Goal: Task Accomplishment & Management: Manage account settings

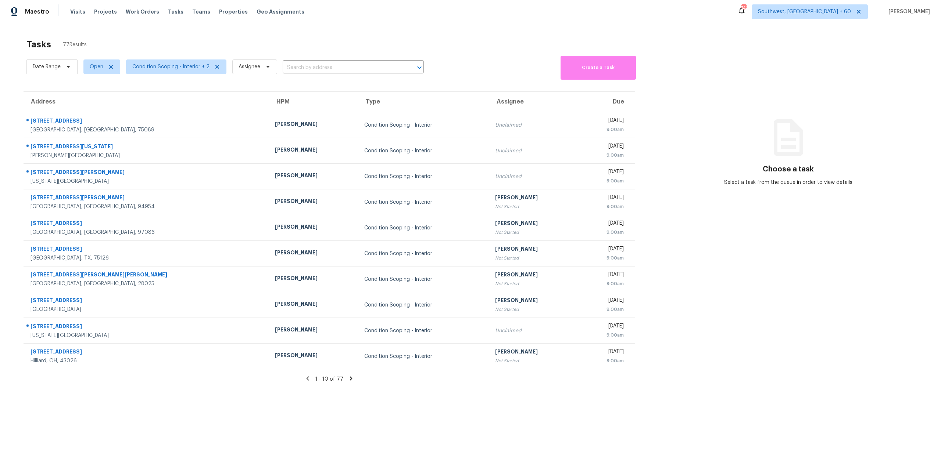
click at [225, 44] on div "Tasks 77 Results" at bounding box center [336, 44] width 620 height 19
click at [123, 38] on div "Tasks 77 Results" at bounding box center [336, 44] width 620 height 19
click at [172, 68] on span "Condition Scoping - Interior + 2" at bounding box center [170, 66] width 77 height 7
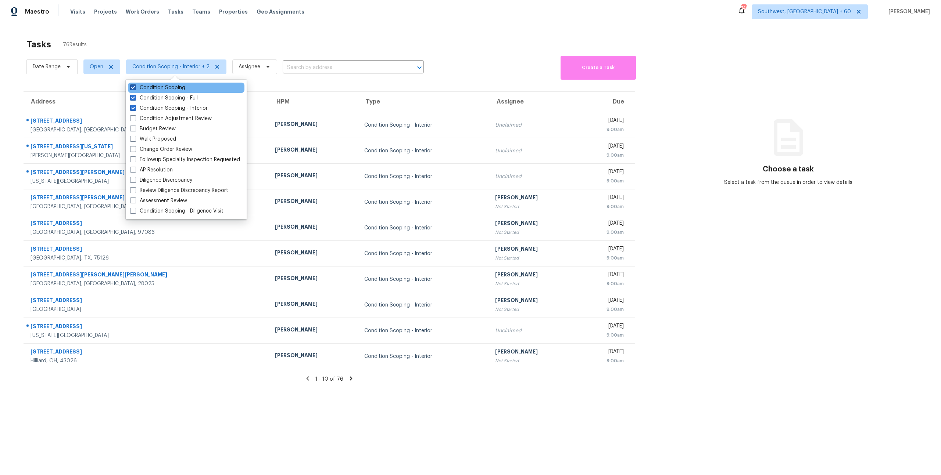
click at [154, 87] on label "Condition Scoping" at bounding box center [157, 87] width 55 height 7
click at [135, 87] on input "Condition Scoping" at bounding box center [132, 86] width 5 height 5
checkbox input "false"
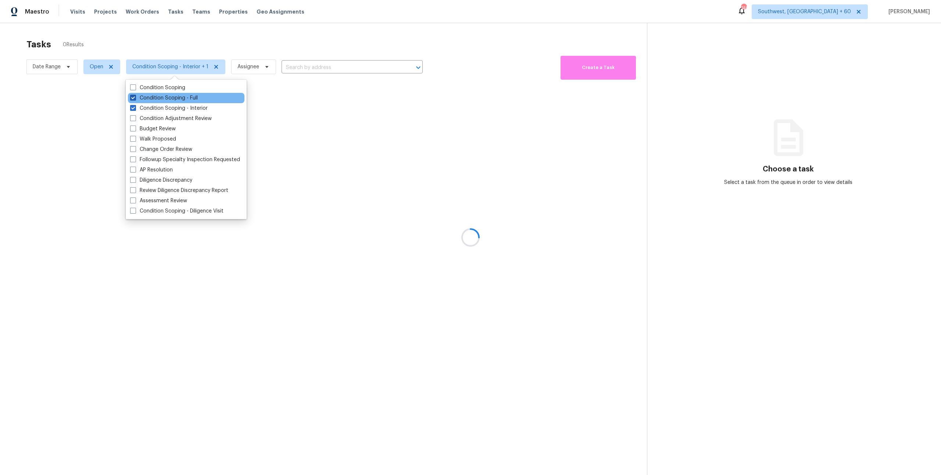
click at [155, 98] on label "Condition Scoping - Full" at bounding box center [164, 97] width 68 height 7
click at [135, 98] on input "Condition Scoping - Full" at bounding box center [132, 96] width 5 height 5
checkbox input "false"
click at [132, 43] on div at bounding box center [470, 237] width 941 height 475
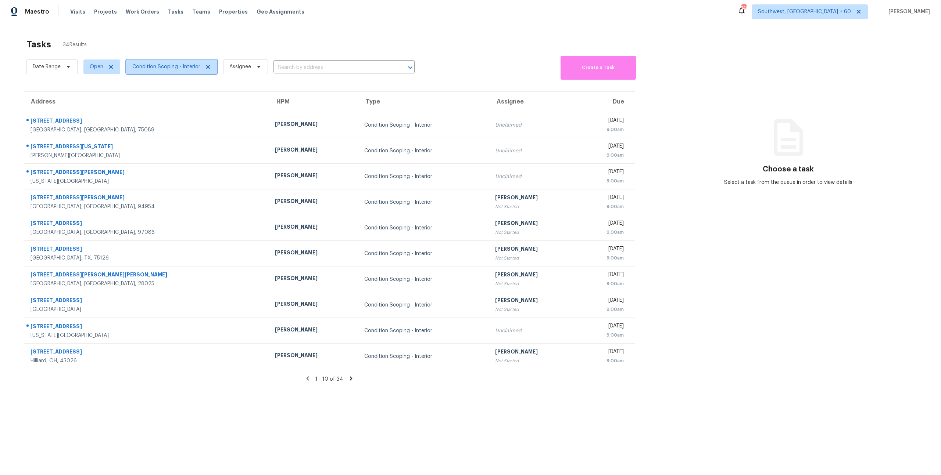
click at [146, 71] on span "Condition Scoping - Interior" at bounding box center [171, 67] width 91 height 15
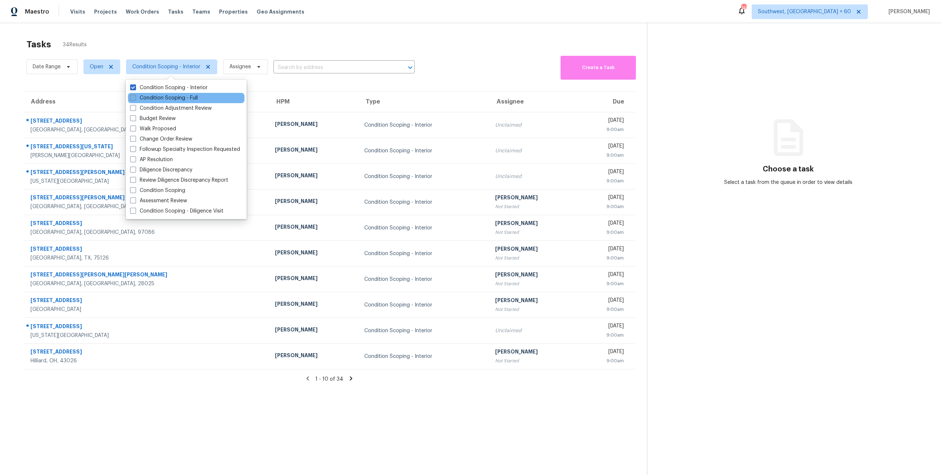
click at [146, 97] on label "Condition Scoping - Full" at bounding box center [164, 97] width 68 height 7
click at [135, 97] on input "Condition Scoping - Full" at bounding box center [132, 96] width 5 height 5
checkbox input "true"
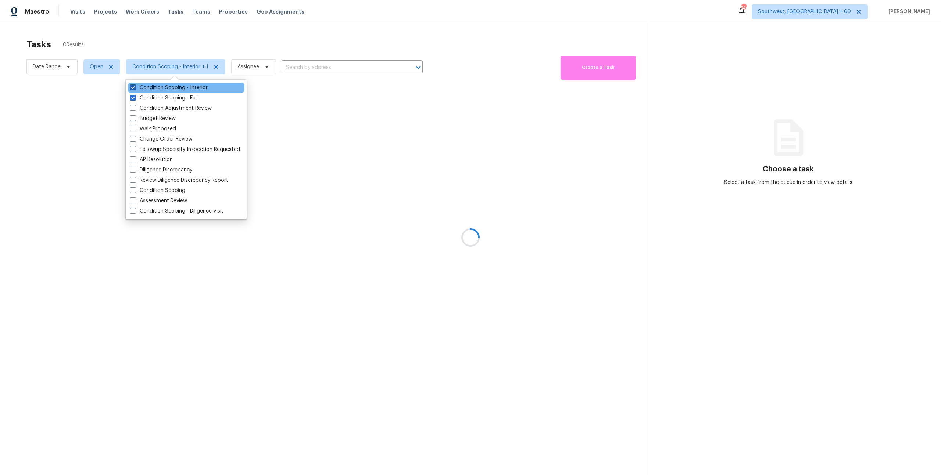
click at [149, 87] on label "Condition Scoping - Interior" at bounding box center [169, 87] width 78 height 7
click at [135, 87] on input "Condition Scoping - Interior" at bounding box center [132, 86] width 5 height 5
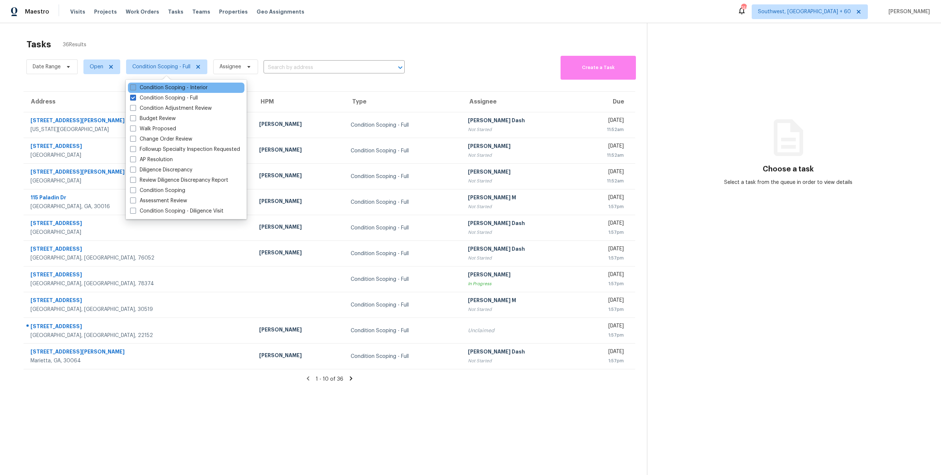
click at [149, 87] on label "Condition Scoping - Interior" at bounding box center [169, 87] width 78 height 7
click at [135, 87] on input "Condition Scoping - Interior" at bounding box center [132, 86] width 5 height 5
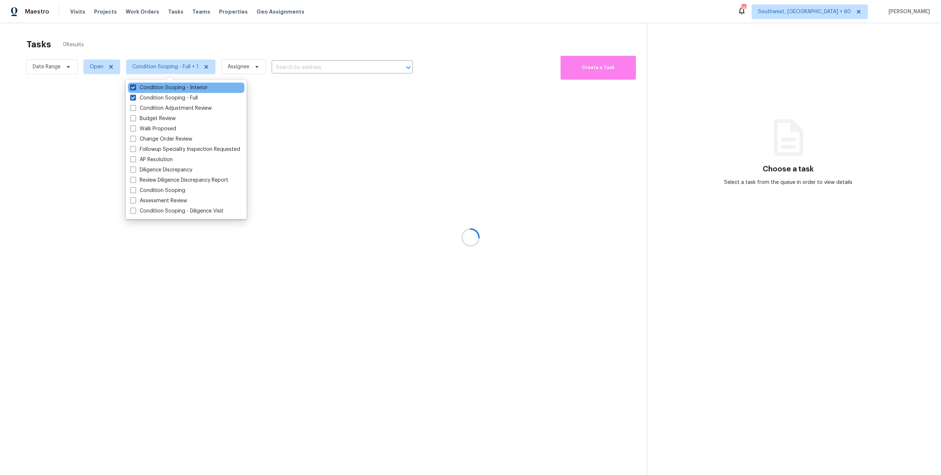
click at [149, 87] on label "Condition Scoping - Interior" at bounding box center [169, 87] width 78 height 7
click at [135, 87] on input "Condition Scoping - Interior" at bounding box center [132, 86] width 5 height 5
checkbox input "false"
click at [151, 97] on label "Condition Scoping - Full" at bounding box center [164, 97] width 68 height 7
click at [135, 97] on input "Condition Scoping - Full" at bounding box center [132, 96] width 5 height 5
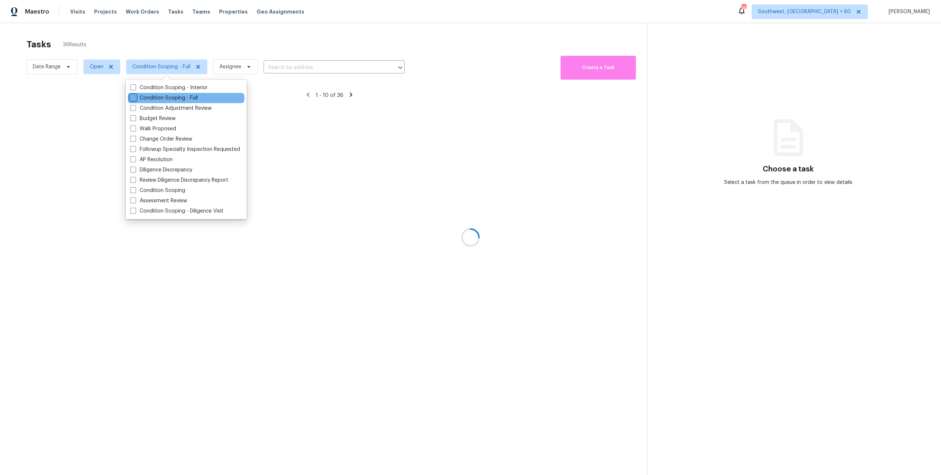
checkbox input "false"
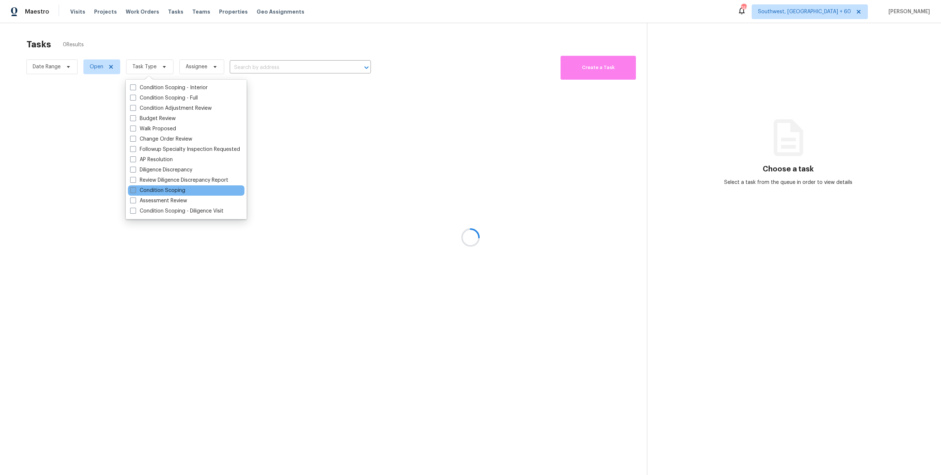
click at [168, 192] on label "Condition Scoping" at bounding box center [157, 190] width 55 height 7
click at [135, 192] on input "Condition Scoping" at bounding box center [132, 189] width 5 height 5
checkbox input "true"
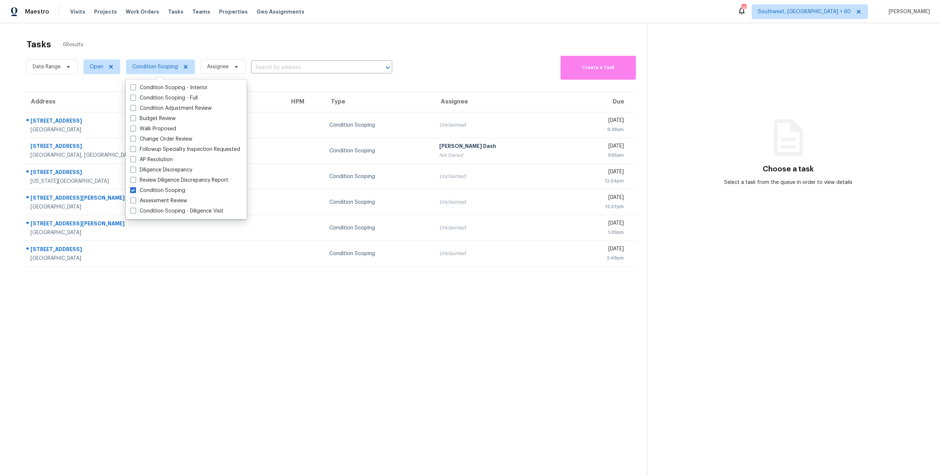
click at [120, 31] on div "Tasks 6 Results Date Range Open Condition Scoping Assignee ​ Create a Task Addr…" at bounding box center [470, 260] width 941 height 475
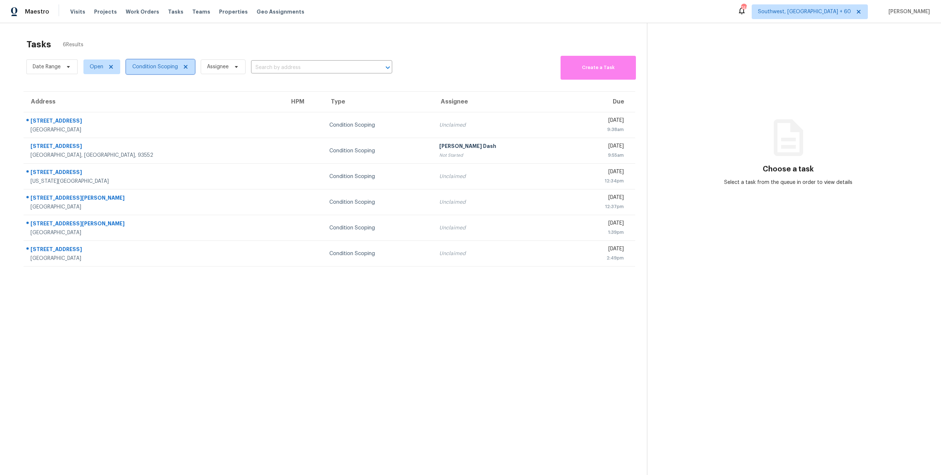
click at [150, 68] on span "Condition Scoping" at bounding box center [155, 66] width 46 height 7
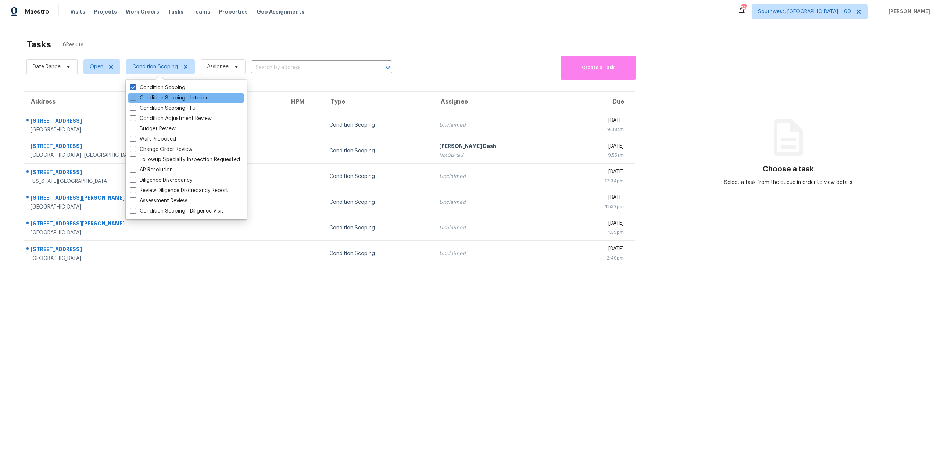
click at [154, 100] on label "Condition Scoping - Interior" at bounding box center [169, 97] width 78 height 7
click at [135, 99] on input "Condition Scoping - Interior" at bounding box center [132, 96] width 5 height 5
checkbox input "true"
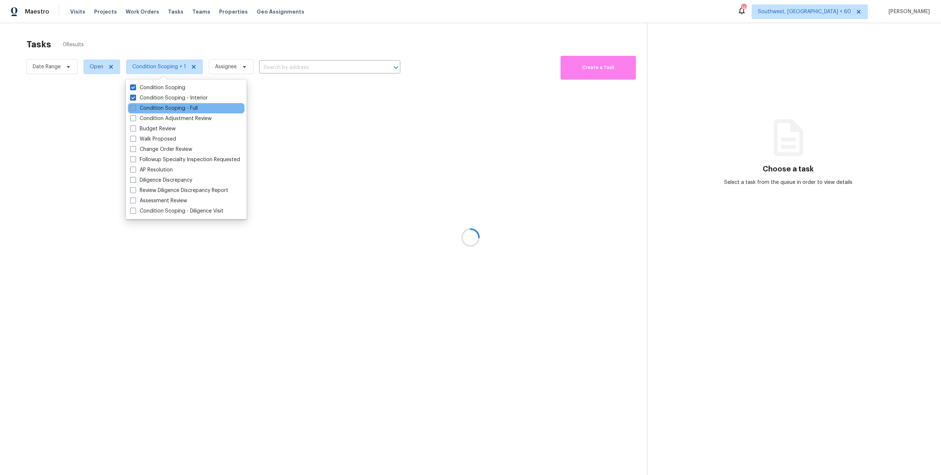
click at [156, 107] on label "Condition Scoping - Full" at bounding box center [164, 108] width 68 height 7
click at [135, 107] on input "Condition Scoping - Full" at bounding box center [132, 107] width 5 height 5
checkbox input "true"
click at [145, 39] on div at bounding box center [470, 237] width 941 height 475
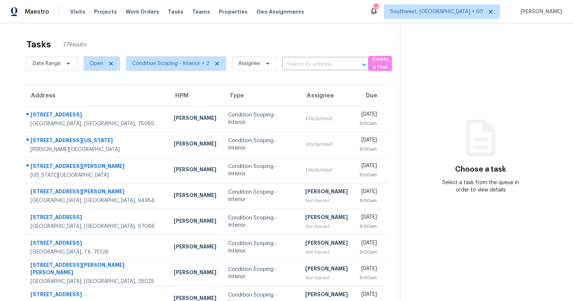
click at [121, 39] on div "Tasks 77 Results" at bounding box center [213, 44] width 374 height 19
click at [110, 37] on div "Tasks 75 Results" at bounding box center [213, 44] width 374 height 19
